Goal: Information Seeking & Learning: Learn about a topic

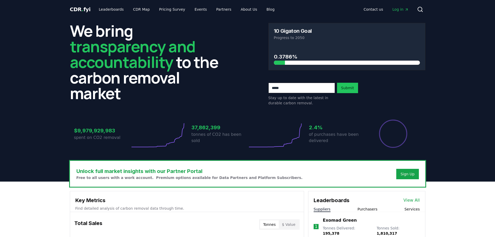
scroll to position [130, 0]
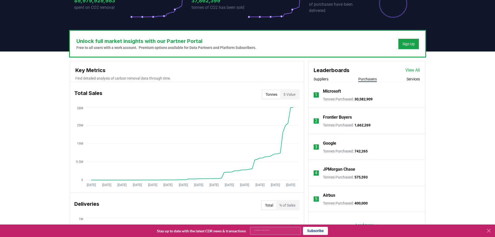
click at [362, 78] on button "Purchasers" at bounding box center [367, 78] width 18 height 5
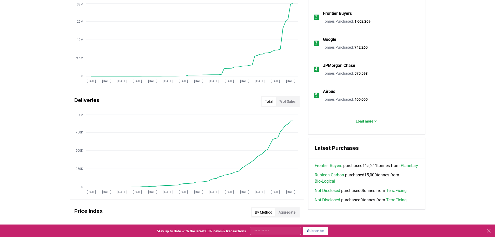
scroll to position [234, 0]
click at [361, 119] on p "Load more" at bounding box center [365, 120] width 18 height 5
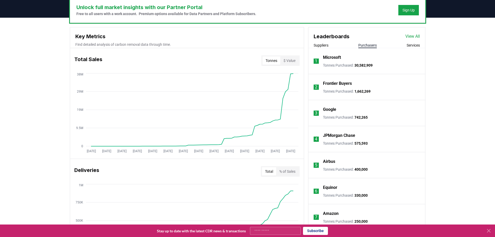
scroll to position [130, 0]
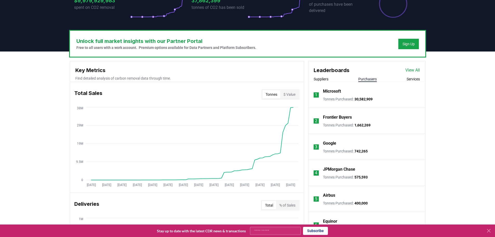
click at [408, 71] on link "View All" at bounding box center [412, 70] width 15 height 6
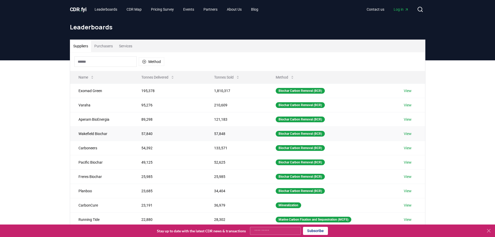
scroll to position [26, 0]
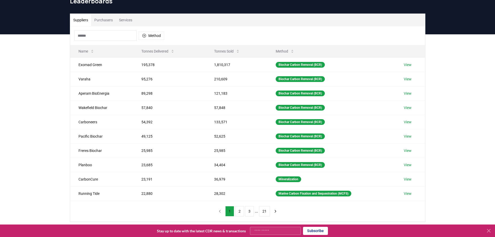
click at [106, 23] on button "Purchasers" at bounding box center [103, 20] width 25 height 12
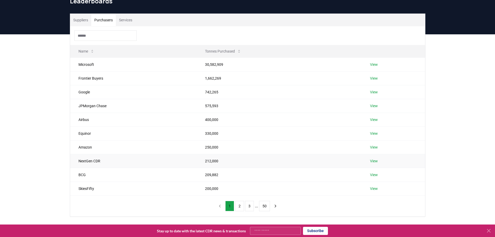
click at [371, 158] on link "View" at bounding box center [374, 160] width 8 height 5
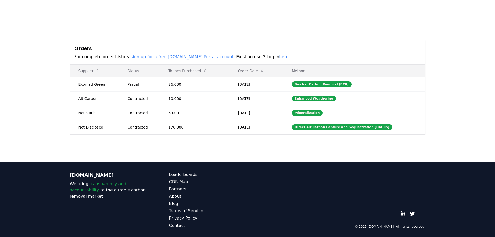
scroll to position [115, 0]
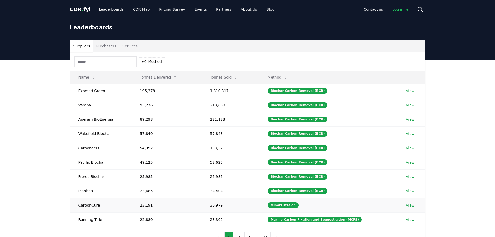
scroll to position [26, 0]
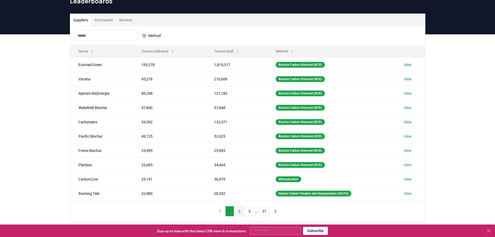
click at [240, 211] on button "2" at bounding box center [239, 211] width 9 height 10
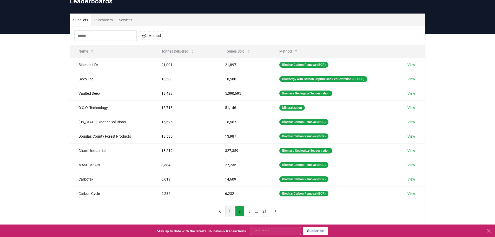
click at [231, 212] on button "1" at bounding box center [229, 211] width 9 height 10
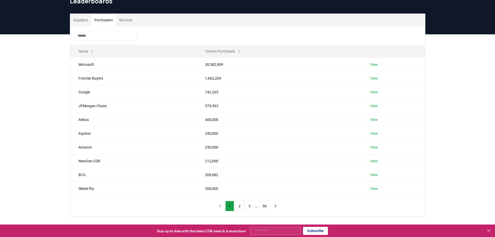
click at [105, 21] on button "Purchasers" at bounding box center [103, 20] width 25 height 12
click at [371, 91] on link "View" at bounding box center [374, 91] width 8 height 5
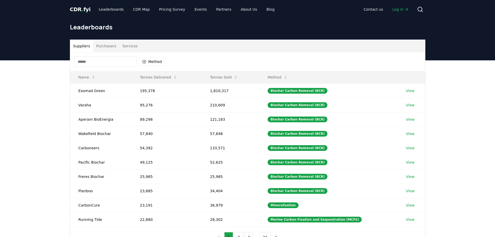
scroll to position [26, 0]
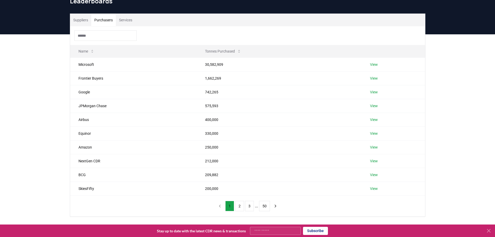
click at [102, 23] on button "Purchasers" at bounding box center [103, 20] width 25 height 12
click at [376, 146] on link "View" at bounding box center [374, 146] width 8 height 5
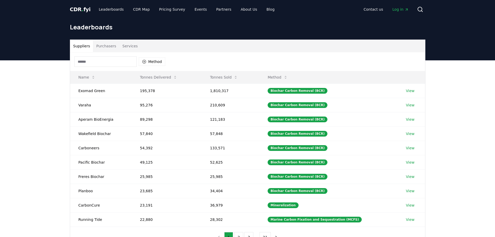
scroll to position [26, 0]
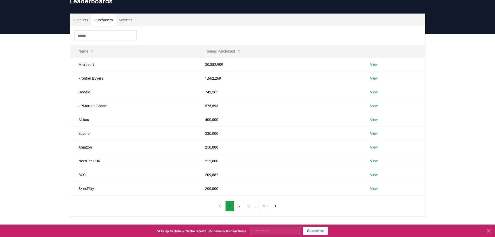
click at [104, 20] on button "Purchasers" at bounding box center [103, 20] width 25 height 12
click at [236, 206] on button "2" at bounding box center [239, 205] width 9 height 10
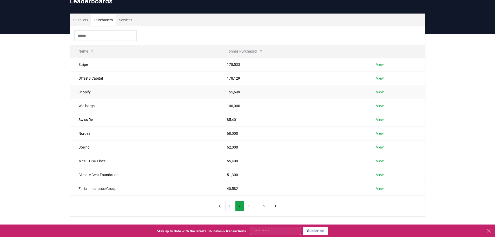
click at [381, 93] on link "View" at bounding box center [380, 91] width 8 height 5
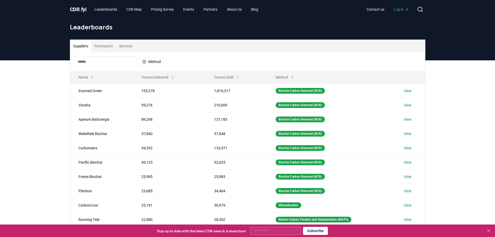
click at [109, 46] on button "Purchasers" at bounding box center [103, 46] width 25 height 12
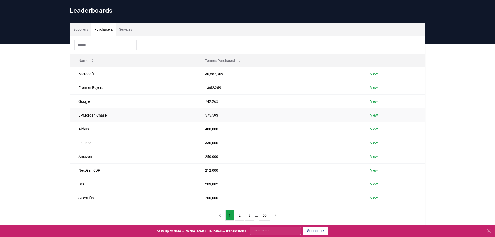
scroll to position [26, 0]
